Goal: Entertainment & Leisure: Consume media (video, audio)

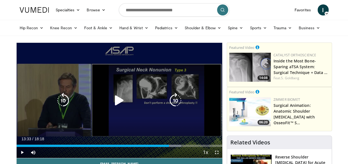
click at [65, 96] on icon "Video Player" at bounding box center [63, 101] width 16 height 16
click at [64, 102] on icon "Video Player" at bounding box center [63, 101] width 16 height 16
click at [60, 96] on icon "Video Player" at bounding box center [63, 101] width 16 height 16
click at [62, 101] on icon "Video Player" at bounding box center [63, 101] width 16 height 16
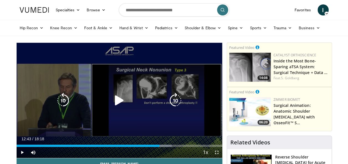
click at [119, 99] on icon "Video Player" at bounding box center [120, 101] width 16 height 16
